Goal: Task Accomplishment & Management: Use online tool/utility

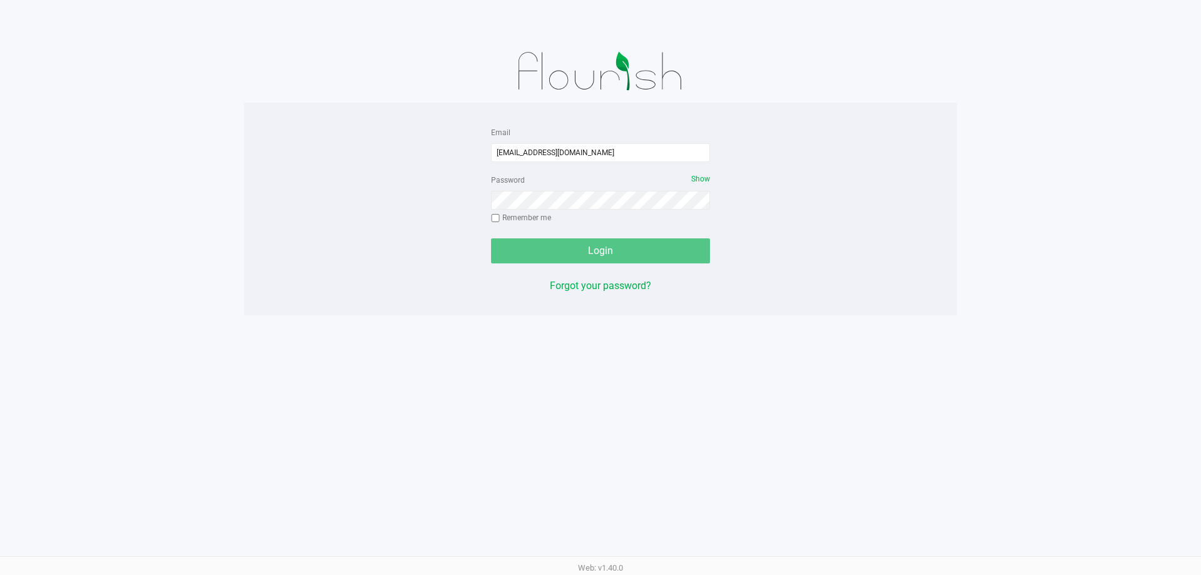
type input "[EMAIL_ADDRESS][DOMAIN_NAME]"
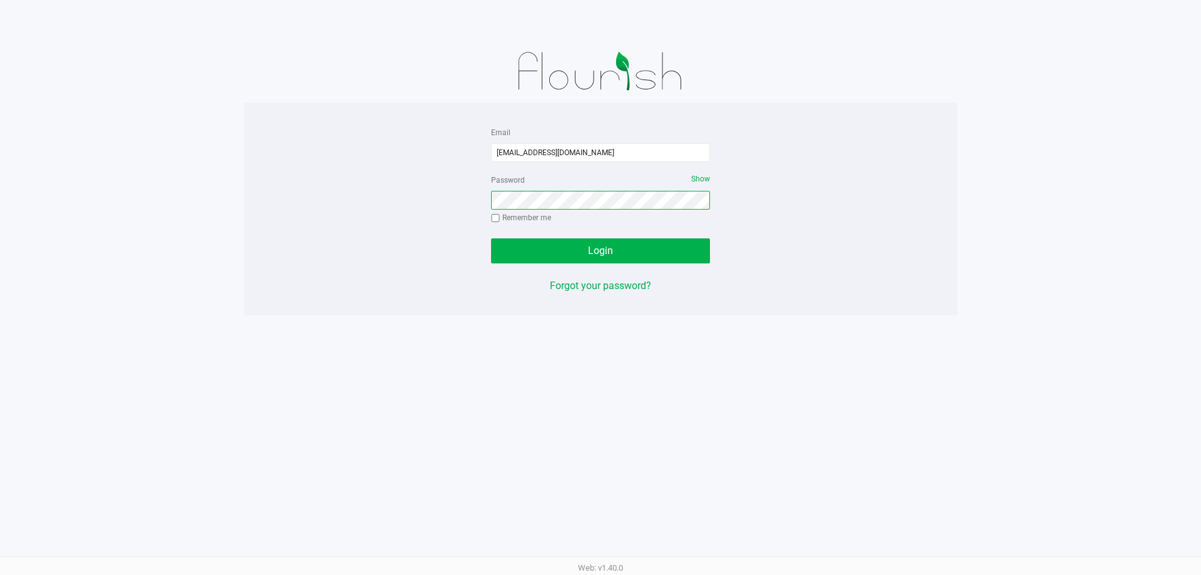
click at [491, 238] on button "Login" at bounding box center [600, 250] width 219 height 25
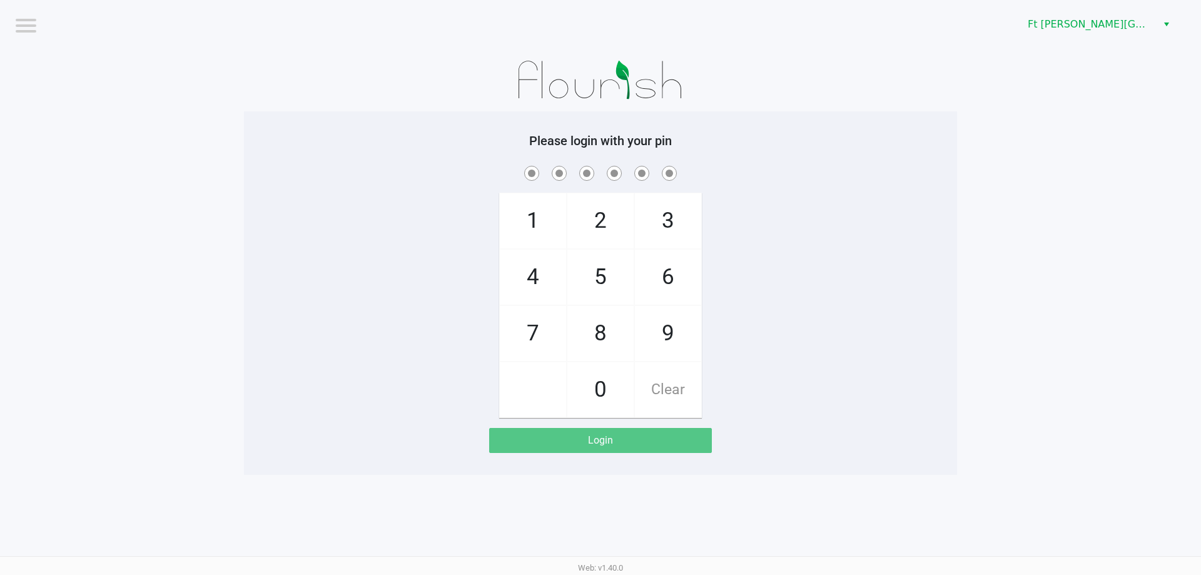
click at [251, 168] on div at bounding box center [600, 172] width 713 height 19
click at [875, 282] on div "1 4 7 2 5 8 0 3 6 9 Clear" at bounding box center [600, 290] width 713 height 255
click at [818, 286] on div "1 4 7 2 5 8 0 3 6 9 Clear" at bounding box center [600, 290] width 713 height 255
click at [786, 249] on div "1 4 7 2 5 8 0 3 6 9 Clear" at bounding box center [600, 290] width 713 height 255
checkbox input "true"
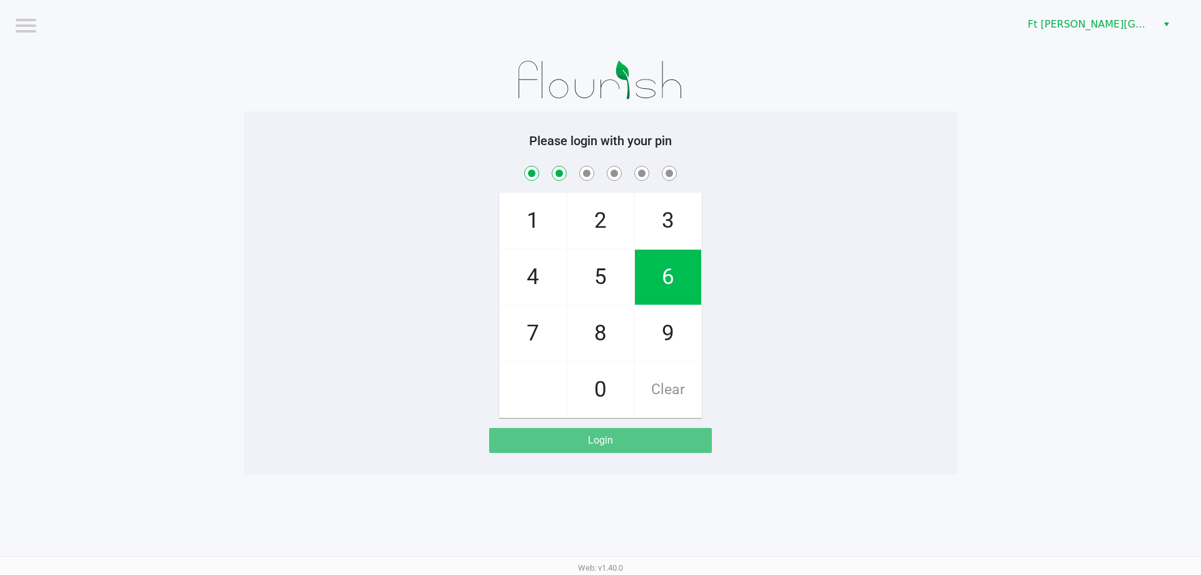
checkbox input "true"
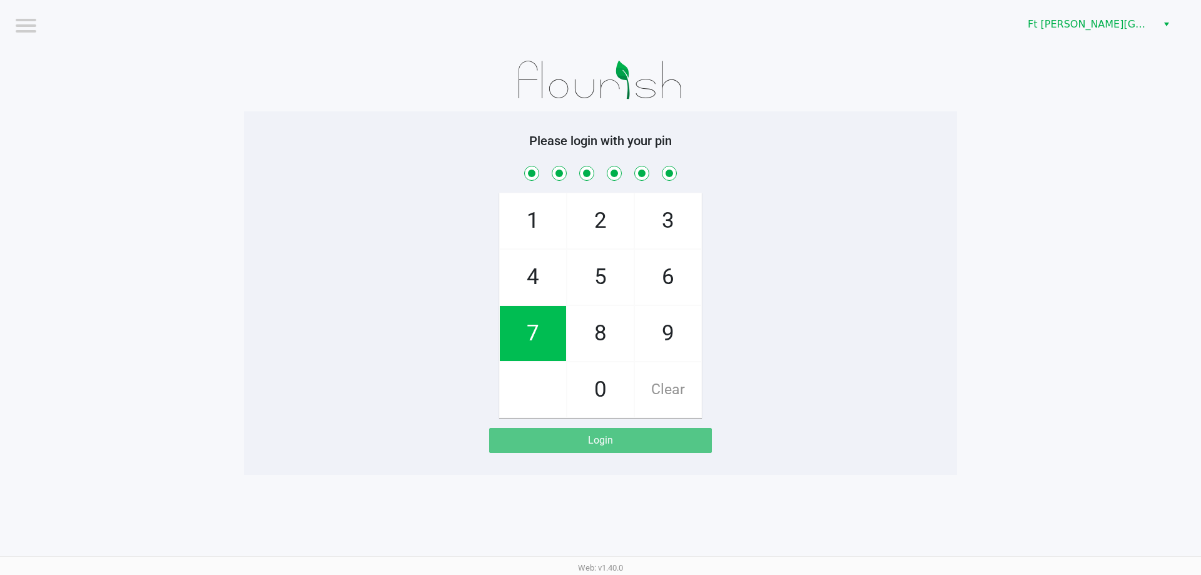
checkbox input "true"
